Goal: Task Accomplishment & Management: Manage account settings

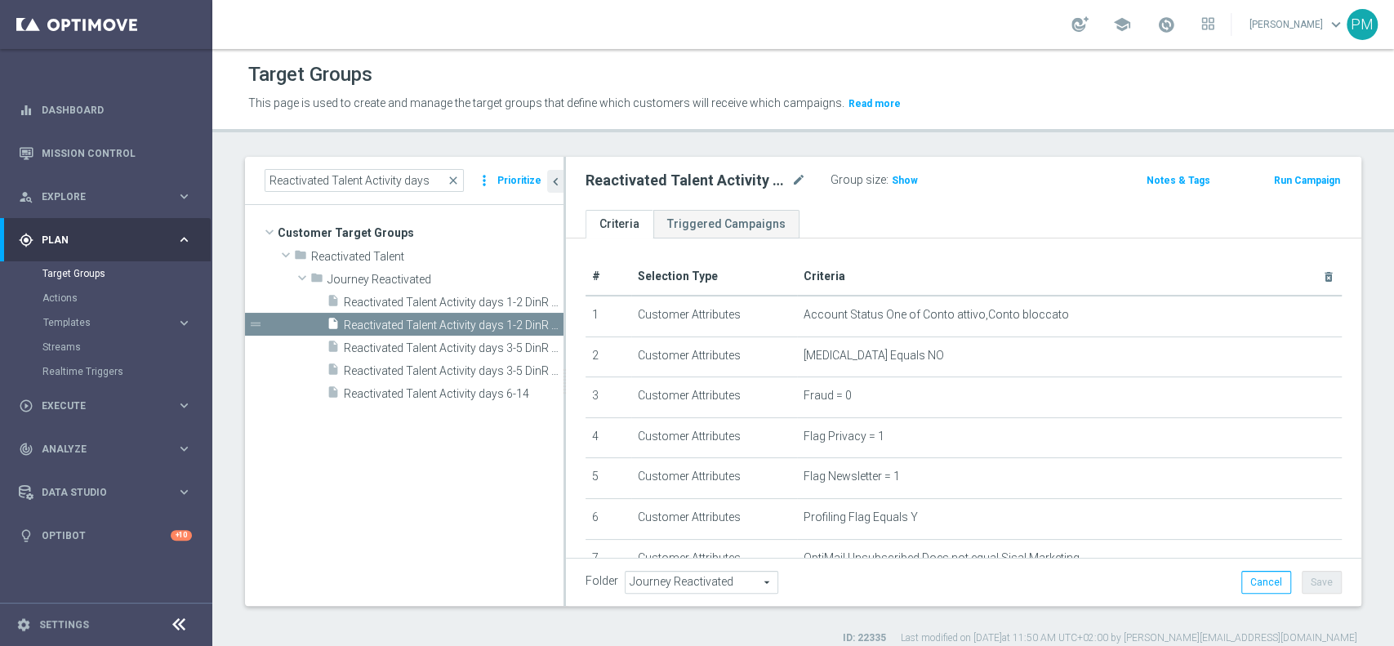
scroll to position [327, 0]
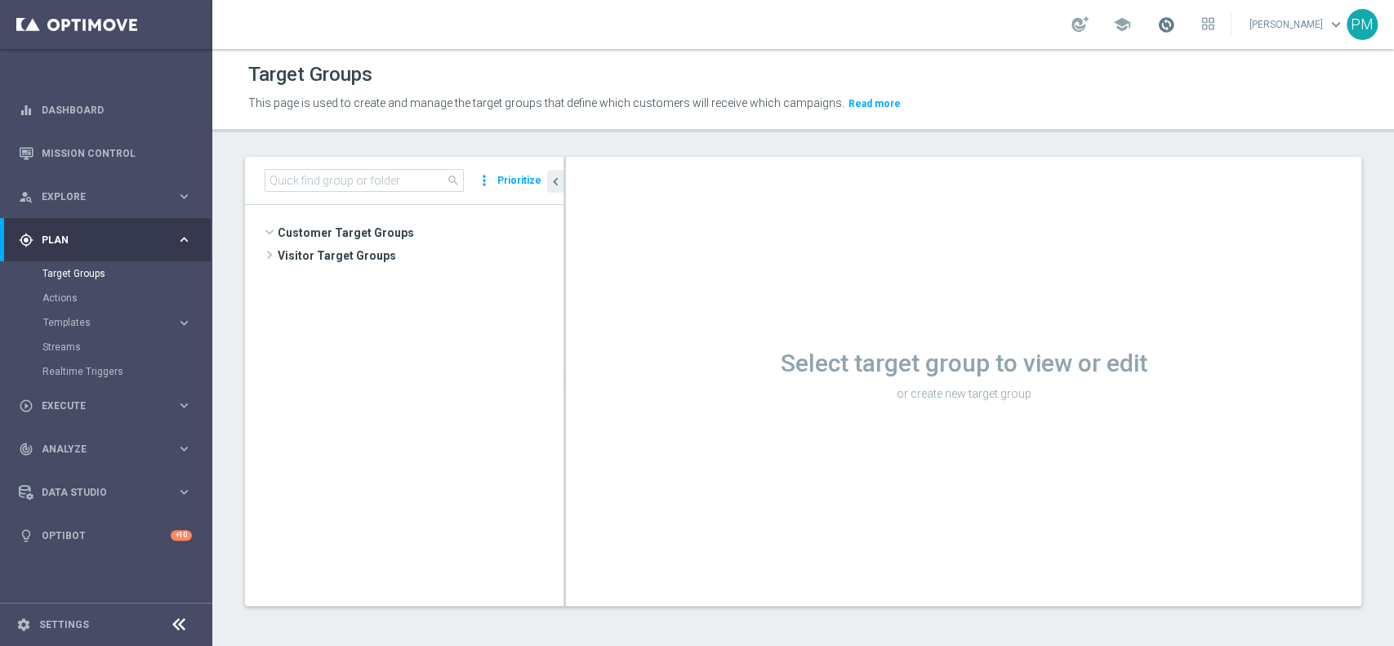
click at [1157, 24] on span at bounding box center [1166, 25] width 18 height 18
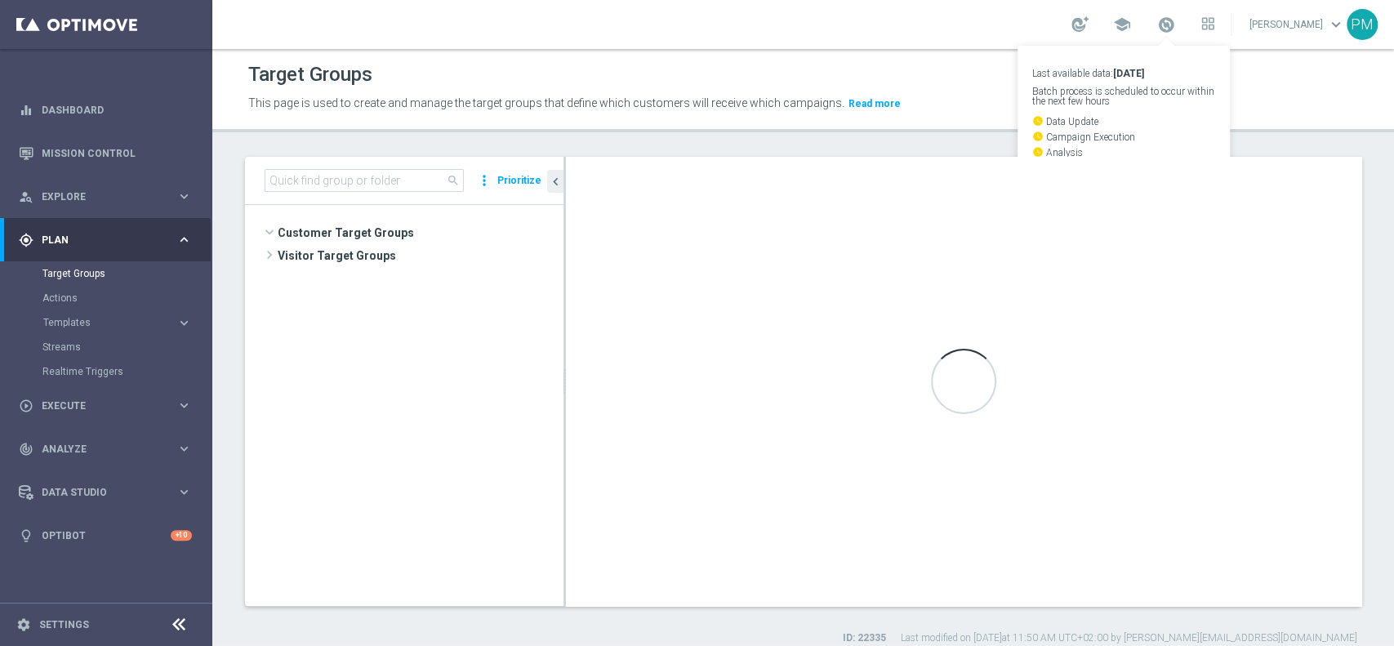
click at [947, 22] on div "school Last available data: 24 Sep 2025 Batch process is scheduled to occur wit…" at bounding box center [803, 24] width 1182 height 49
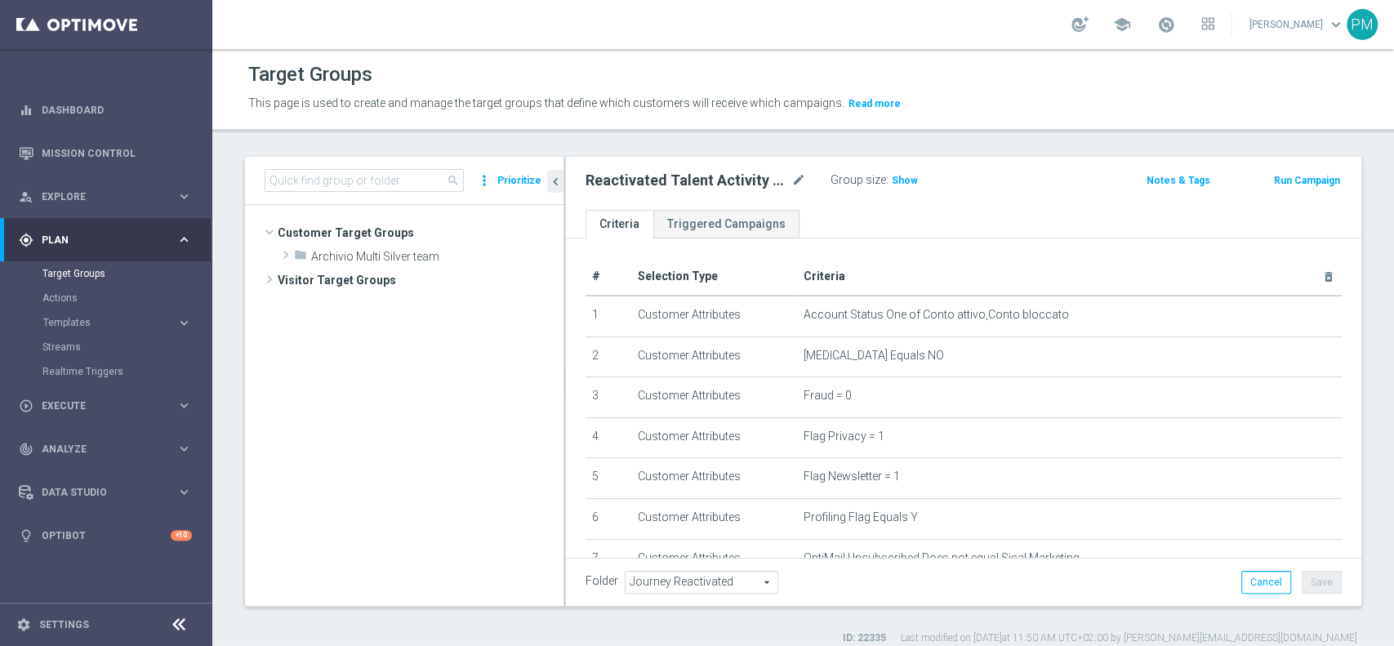
scroll to position [416, 0]
